Goal: Information Seeking & Learning: Learn about a topic

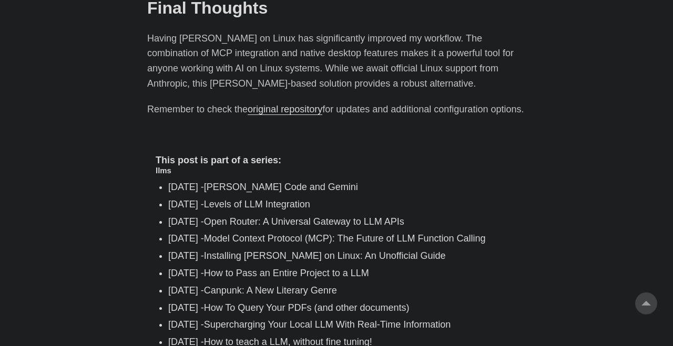
scroll to position [1573, 0]
click at [290, 268] on link "How to Pass an Entire Project to a LLM" at bounding box center [286, 273] width 165 height 11
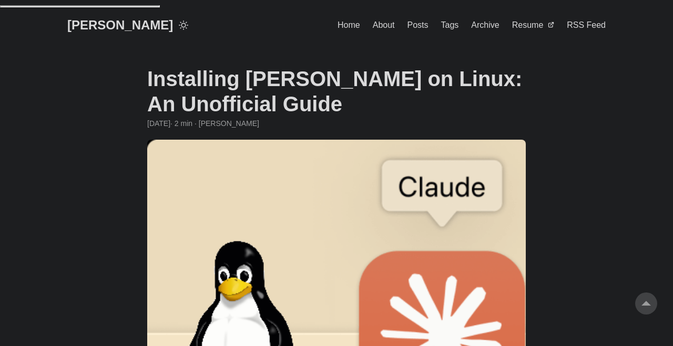
scroll to position [1572, 0]
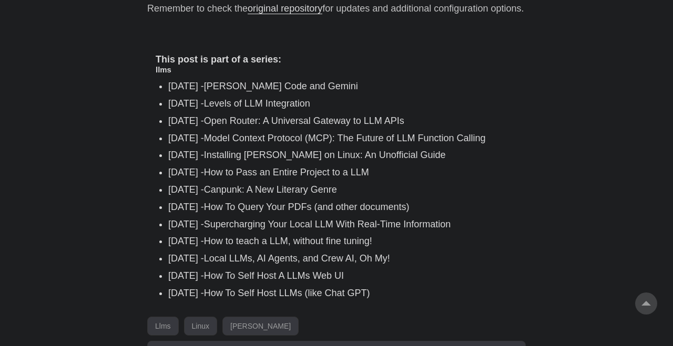
click at [281, 184] on link "Canpunk: A New Literary Genre" at bounding box center [270, 189] width 133 height 11
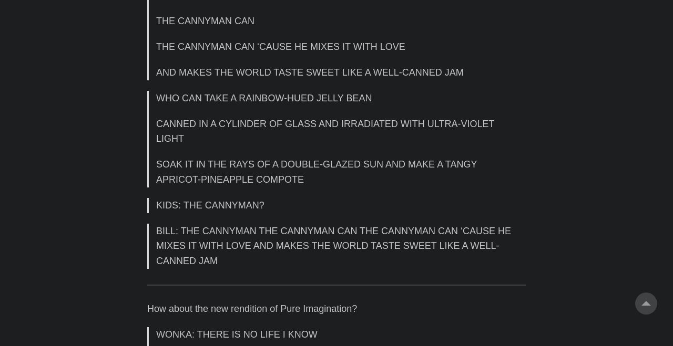
scroll to position [1754, 0]
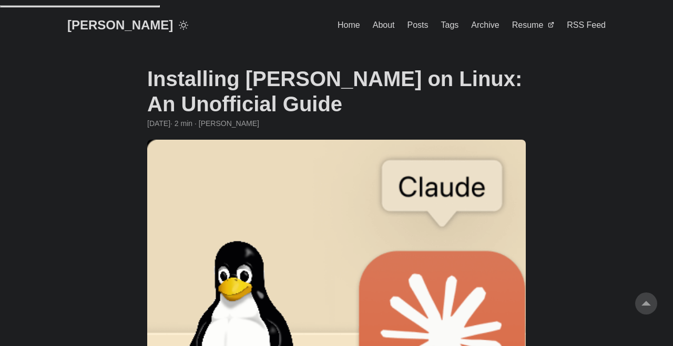
scroll to position [1572, 0]
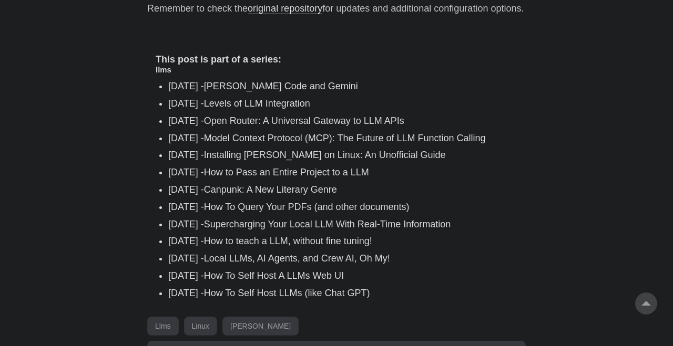
click at [285, 167] on link "How to Pass an Entire Project to a LLM" at bounding box center [286, 172] width 165 height 11
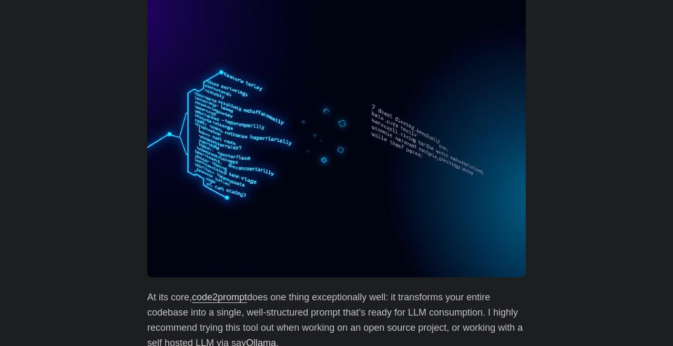
scroll to position [293, 0]
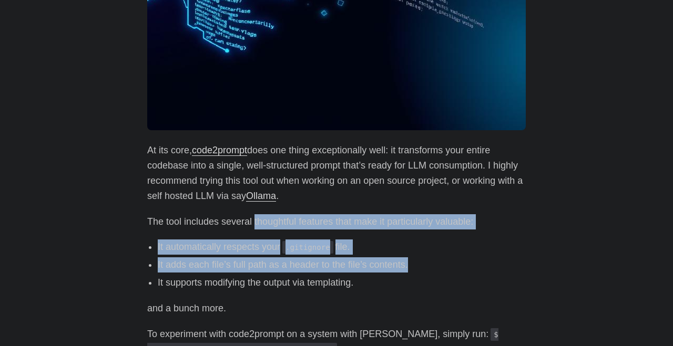
drag, startPoint x: 254, startPoint y: 188, endPoint x: 426, endPoint y: 238, distance: 179.5
click at [426, 238] on div "At its core, code2prompt does one thing exceptionally well: it transforms your …" at bounding box center [336, 312] width 378 height 339
click at [433, 258] on li "It adds each file’s full path as a header to the file’s contents." at bounding box center [342, 265] width 368 height 15
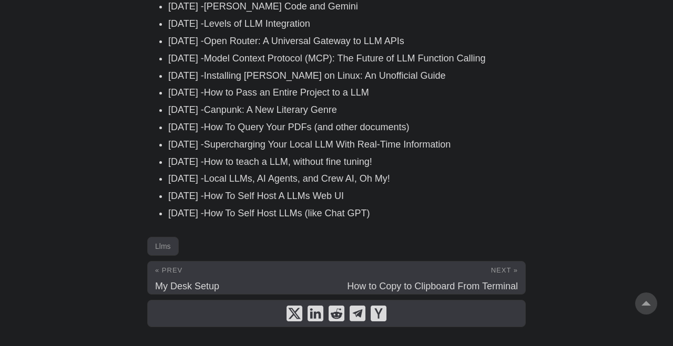
scroll to position [767, 0]
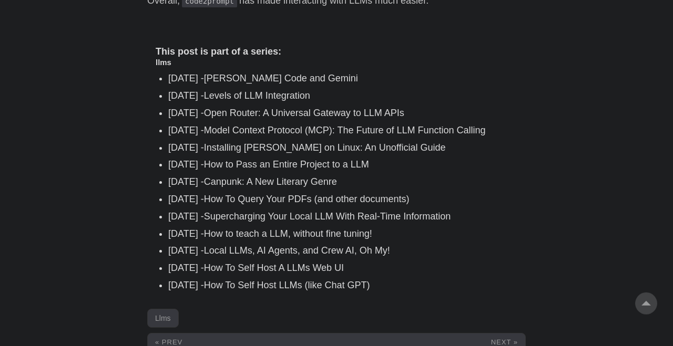
click at [291, 108] on link "Open Router: A Universal Gateway to LLM APIs" at bounding box center [304, 113] width 200 height 11
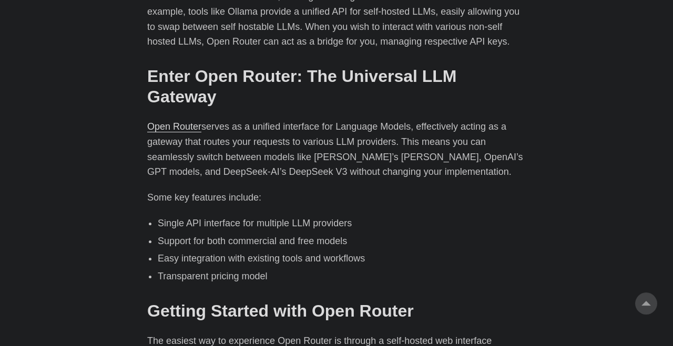
scroll to position [619, 0]
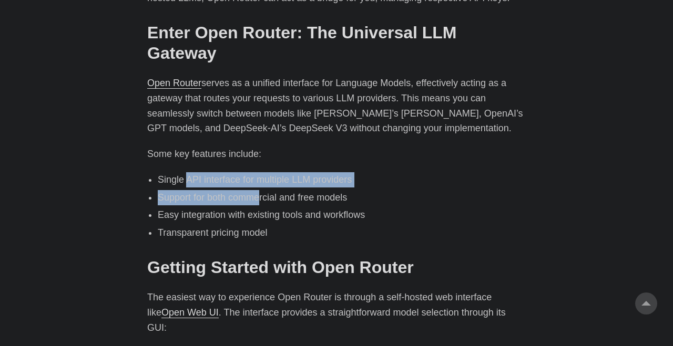
drag, startPoint x: 189, startPoint y: 135, endPoint x: 260, endPoint y: 150, distance: 72.6
click at [260, 172] on ul "Single API interface for multiple LLM providers Support for both commercial and…" at bounding box center [336, 206] width 378 height 68
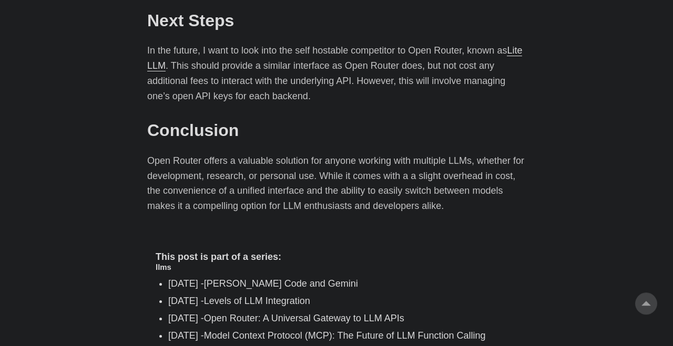
scroll to position [1830, 0]
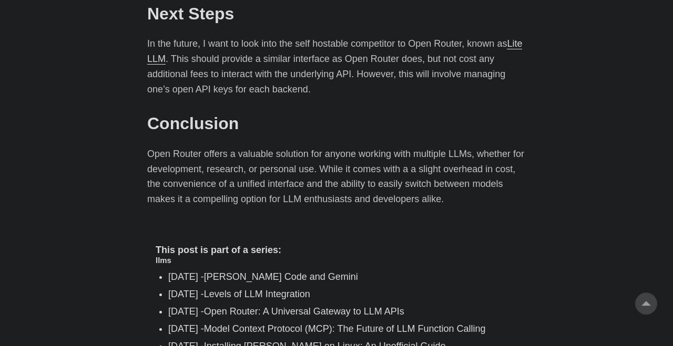
click at [284, 289] on link "Levels of LLM Integration" at bounding box center [257, 294] width 106 height 11
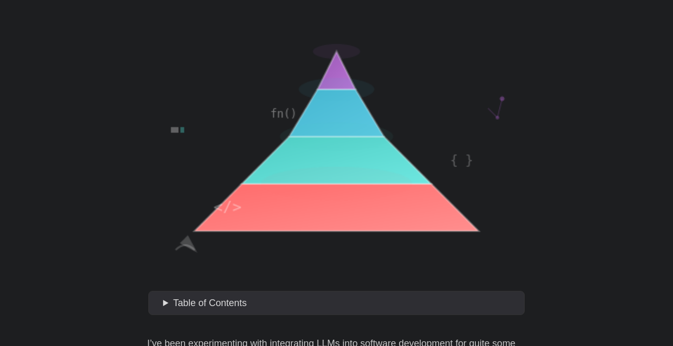
scroll to position [240, 0]
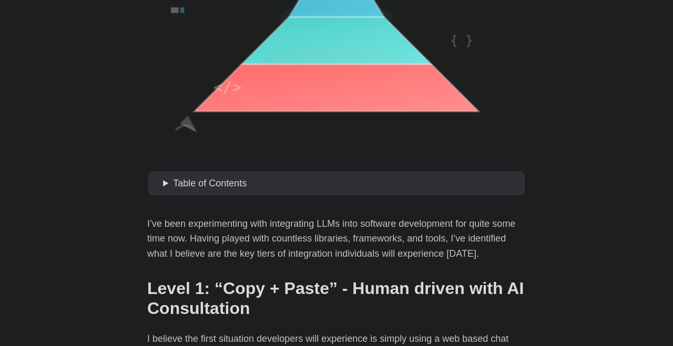
click at [185, 178] on span "Table of Contents" at bounding box center [210, 183] width 74 height 11
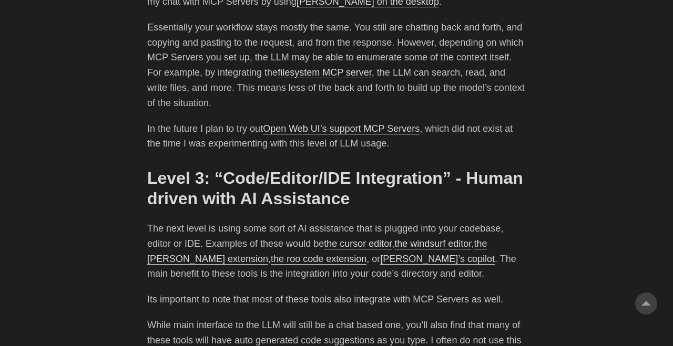
scroll to position [1171, 0]
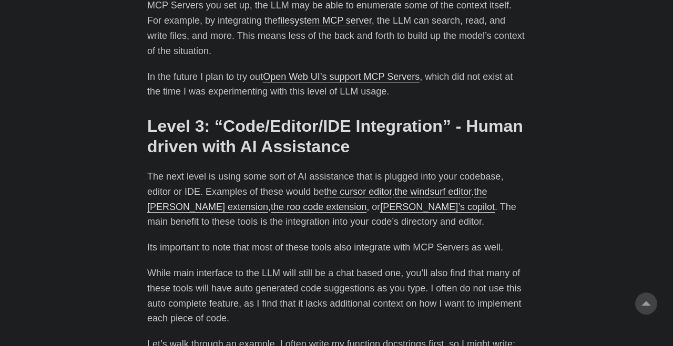
click at [380, 202] on link "[PERSON_NAME]’s copilot" at bounding box center [437, 207] width 115 height 11
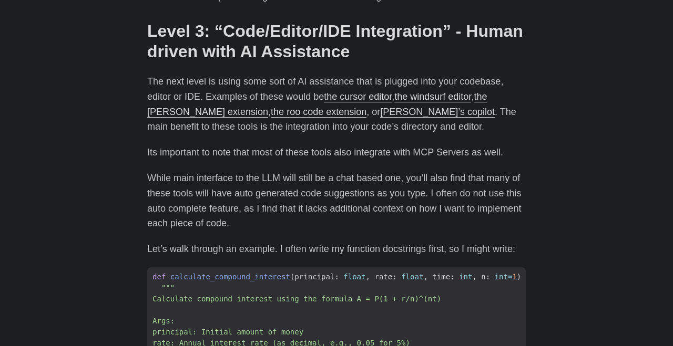
scroll to position [1170, 0]
click at [380, 107] on link "[PERSON_NAME]’s copilot" at bounding box center [437, 112] width 115 height 11
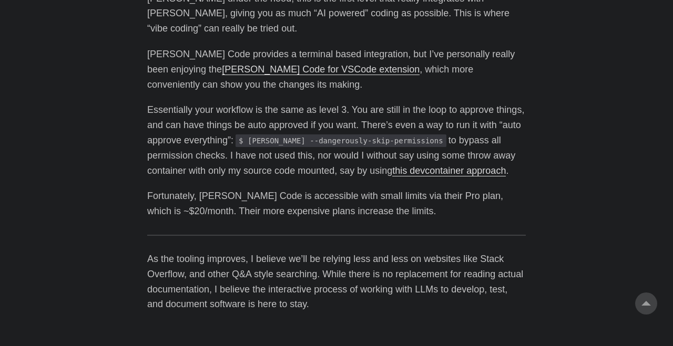
scroll to position [3477, 0]
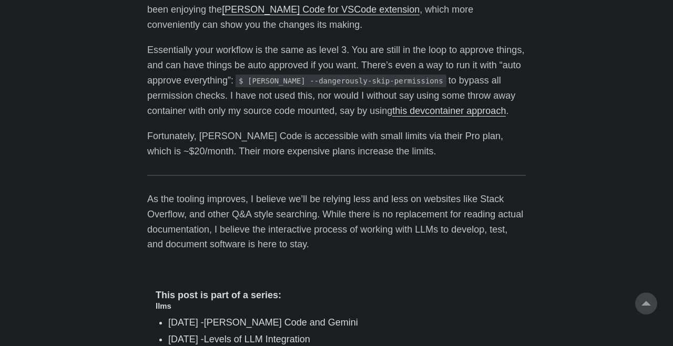
click at [307, 317] on link "[PERSON_NAME] Code and Gemini" at bounding box center [281, 322] width 154 height 11
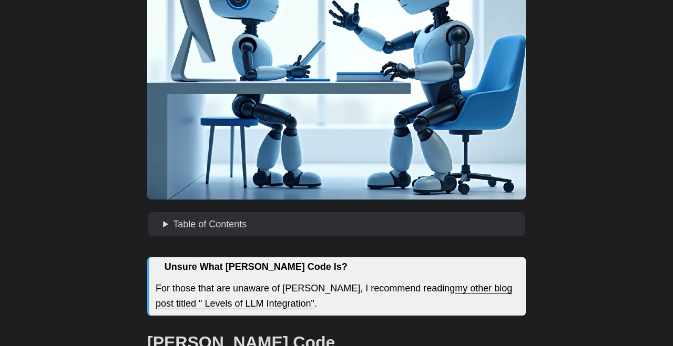
scroll to position [192, 0]
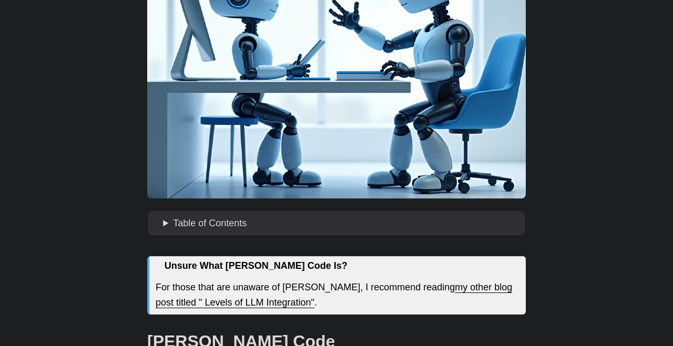
click at [207, 218] on span "Table of Contents" at bounding box center [210, 223] width 74 height 11
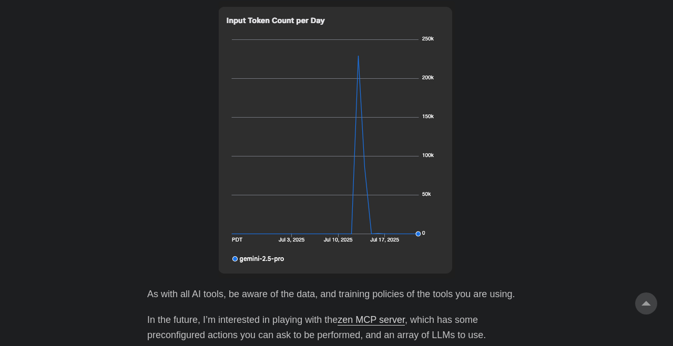
scroll to position [2455, 0]
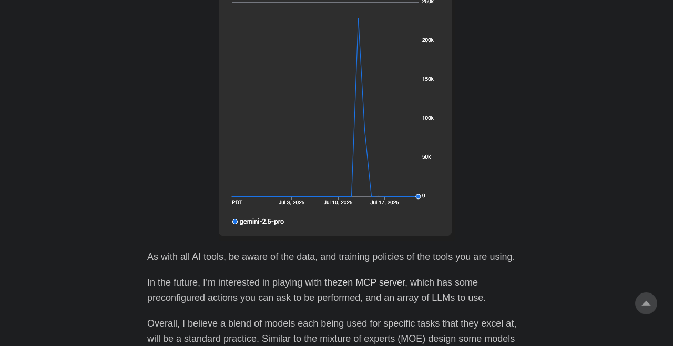
click at [377, 278] on link "zen MCP server" at bounding box center [370, 283] width 67 height 11
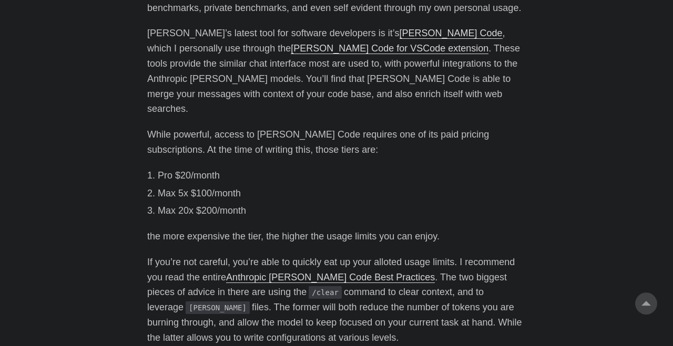
scroll to position [592, 0]
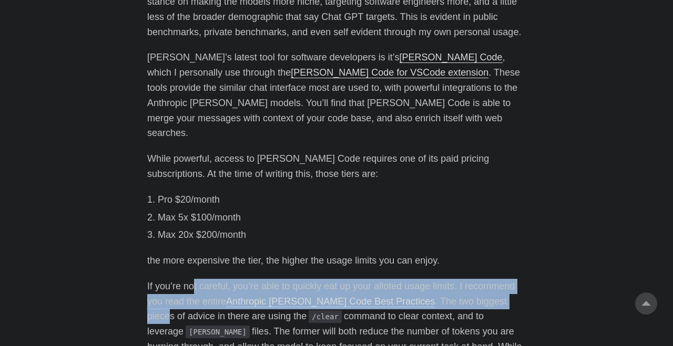
drag, startPoint x: 194, startPoint y: 264, endPoint x: 485, endPoint y: 282, distance: 291.2
click at [485, 282] on p "If you’re not careful, you’re able to quickly eat up your alloted usage limits.…" at bounding box center [336, 324] width 378 height 91
click at [394, 228] on li "Max 20x $200/month" at bounding box center [342, 235] width 368 height 15
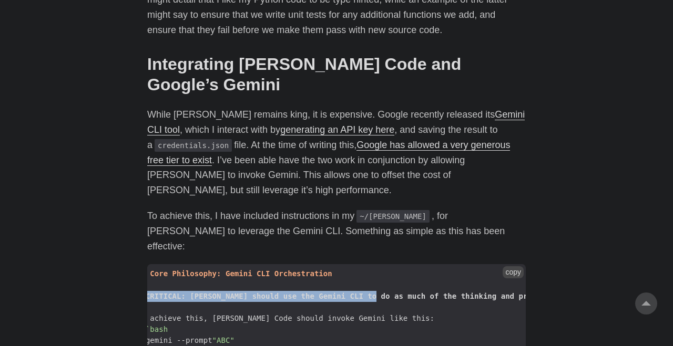
scroll to position [0, 0]
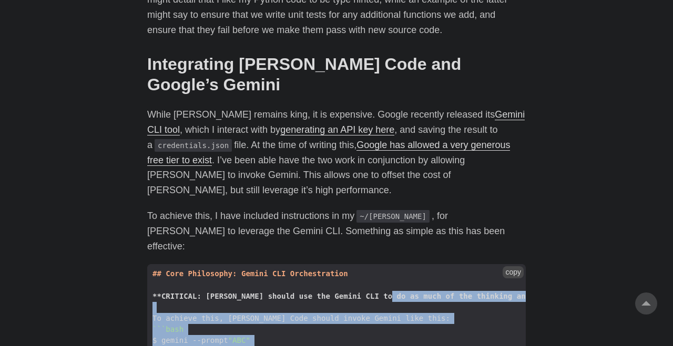
drag, startPoint x: 393, startPoint y: 239, endPoint x: 265, endPoint y: 288, distance: 137.4
click at [265, 288] on code "## Core Philosophy: Gemini CLI Orchestration **CRITICAL: [PERSON_NAME] should u…" at bounding box center [336, 340] width 378 height 152
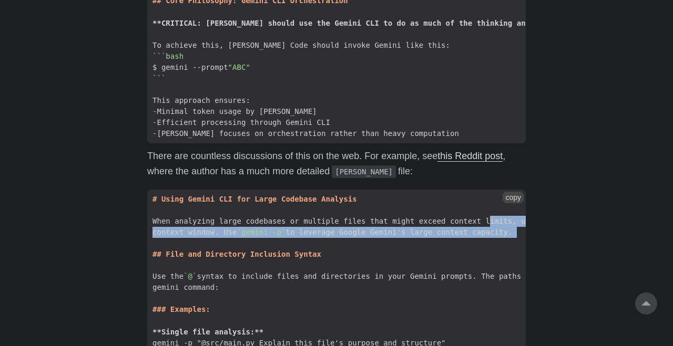
drag, startPoint x: 488, startPoint y: 161, endPoint x: 443, endPoint y: 179, distance: 48.4
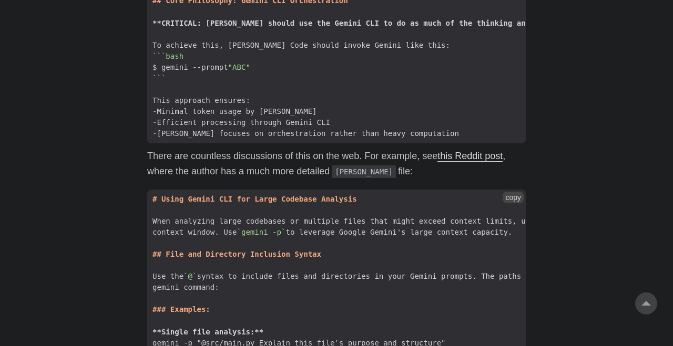
click at [321, 271] on span "Use the `@` syntax to include files and directories in your Gemini prompts. The…" at bounding box center [425, 276] width 557 height 11
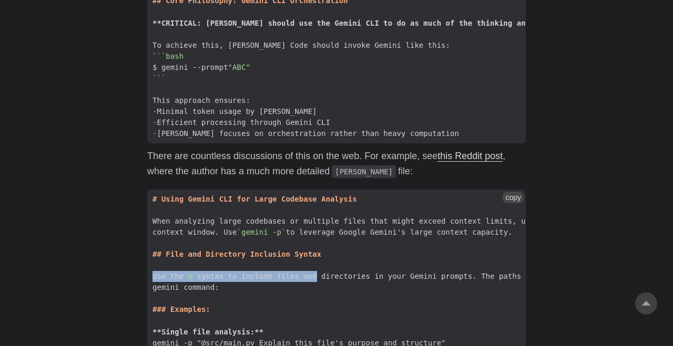
drag, startPoint x: 321, startPoint y: 218, endPoint x: 119, endPoint y: 212, distance: 202.5
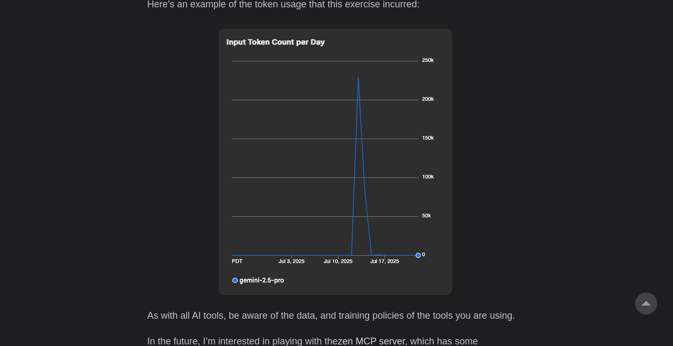
scroll to position [2356, 0]
click at [358, 335] on link "zen MCP server" at bounding box center [370, 340] width 67 height 11
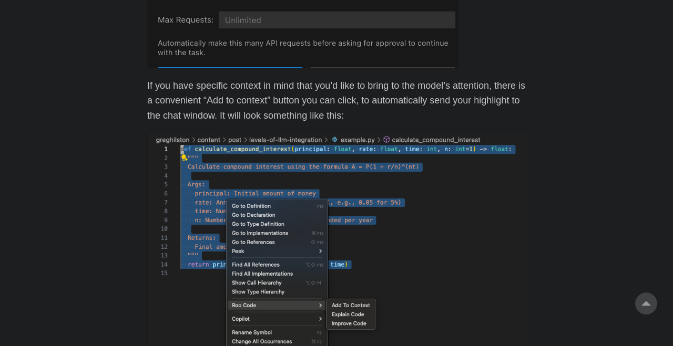
scroll to position [2083, 0]
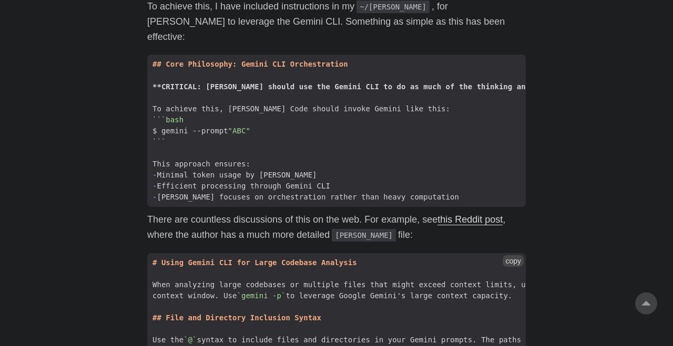
scroll to position [1249, 0]
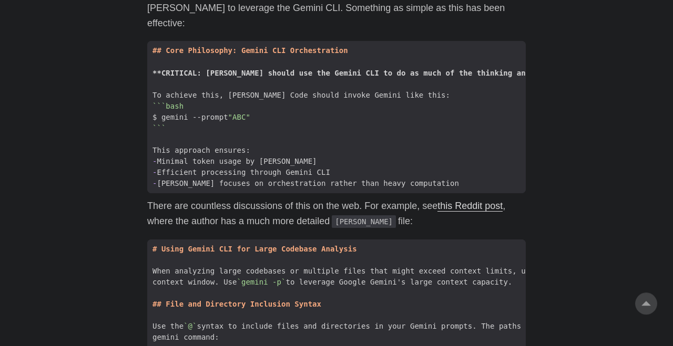
click at [456, 201] on link "this Reddit post" at bounding box center [469, 206] width 65 height 11
